Goal: Find specific page/section: Find specific page/section

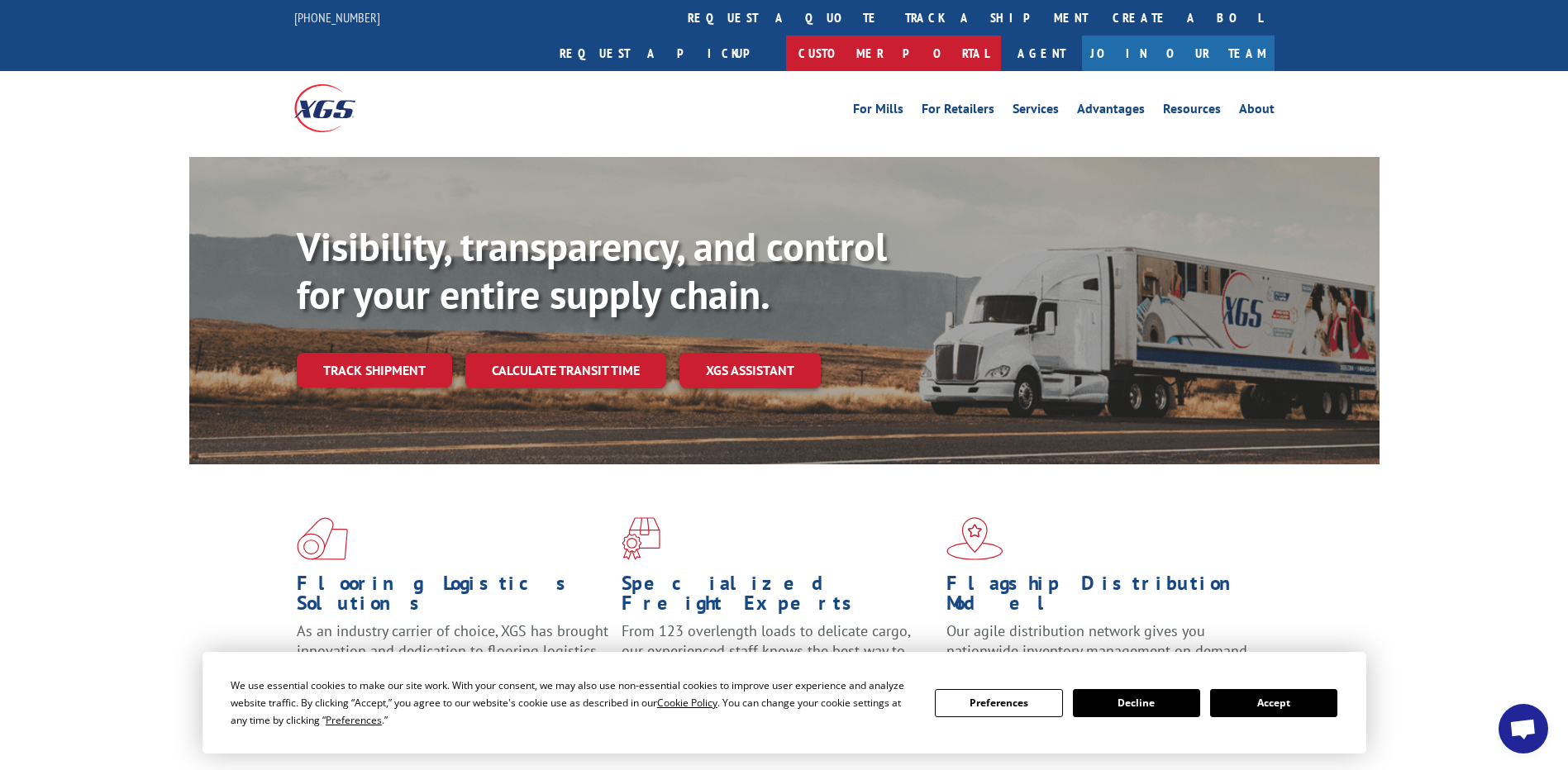
click at [1001, 35] on link "Customer Portal" at bounding box center [893, 53] width 215 height 35
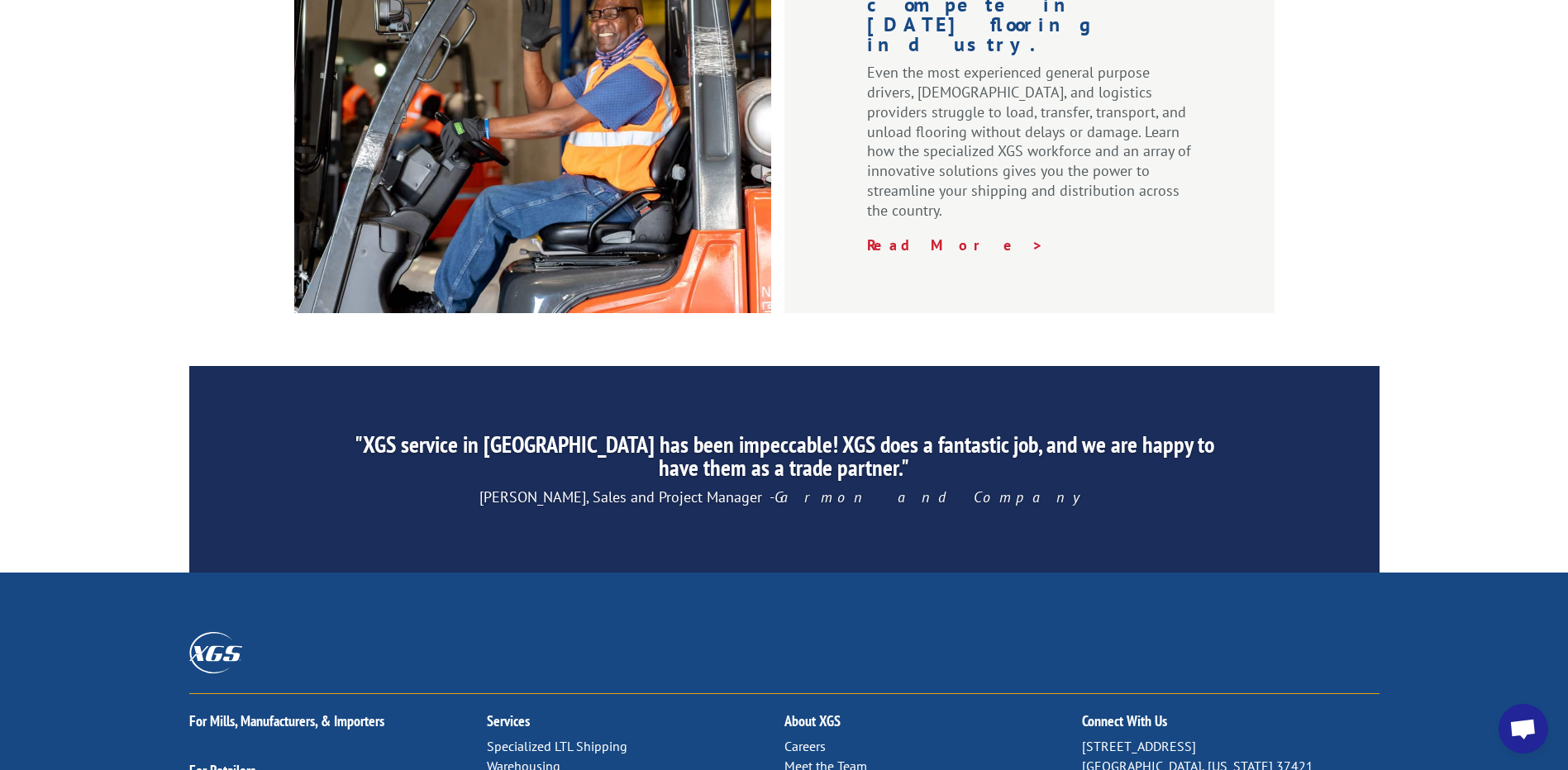
scroll to position [2500, 0]
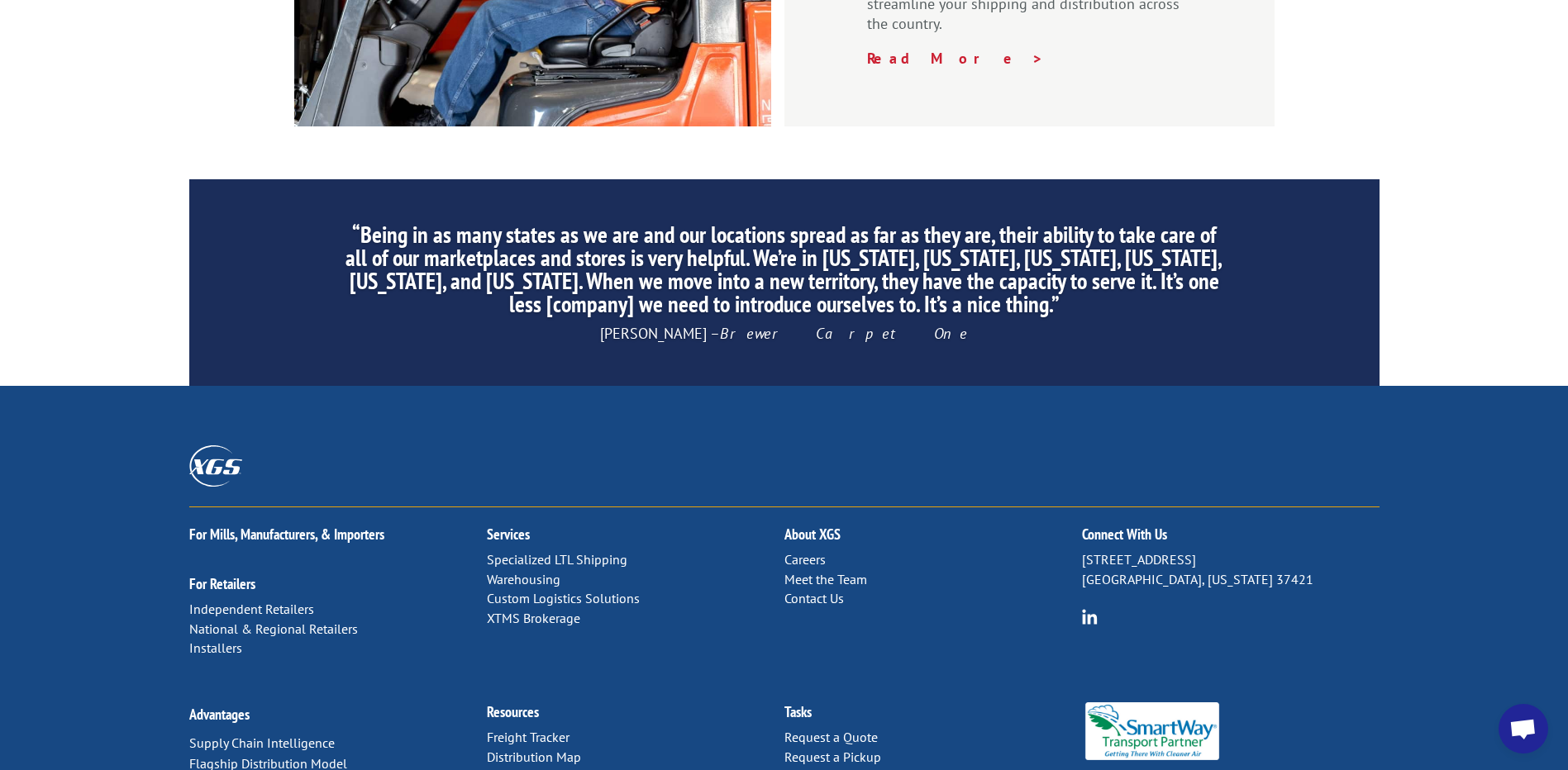
click at [531, 768] on link "Forms & Documents" at bounding box center [544, 776] width 116 height 16
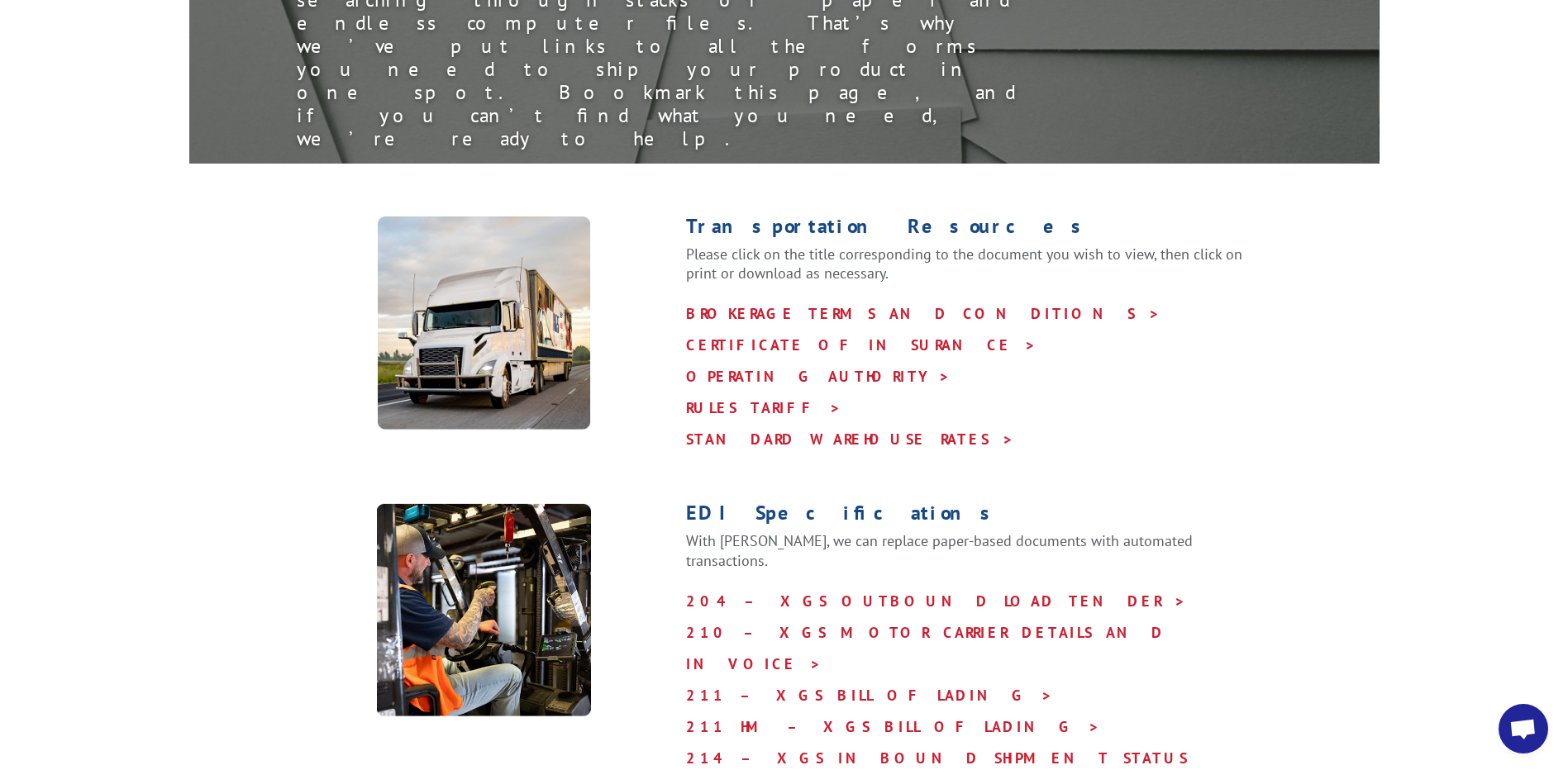
scroll to position [6139, 0]
click at [744, 398] on link "RULES TARIFF >" at bounding box center [763, 407] width 156 height 19
